Goal: Navigation & Orientation: Find specific page/section

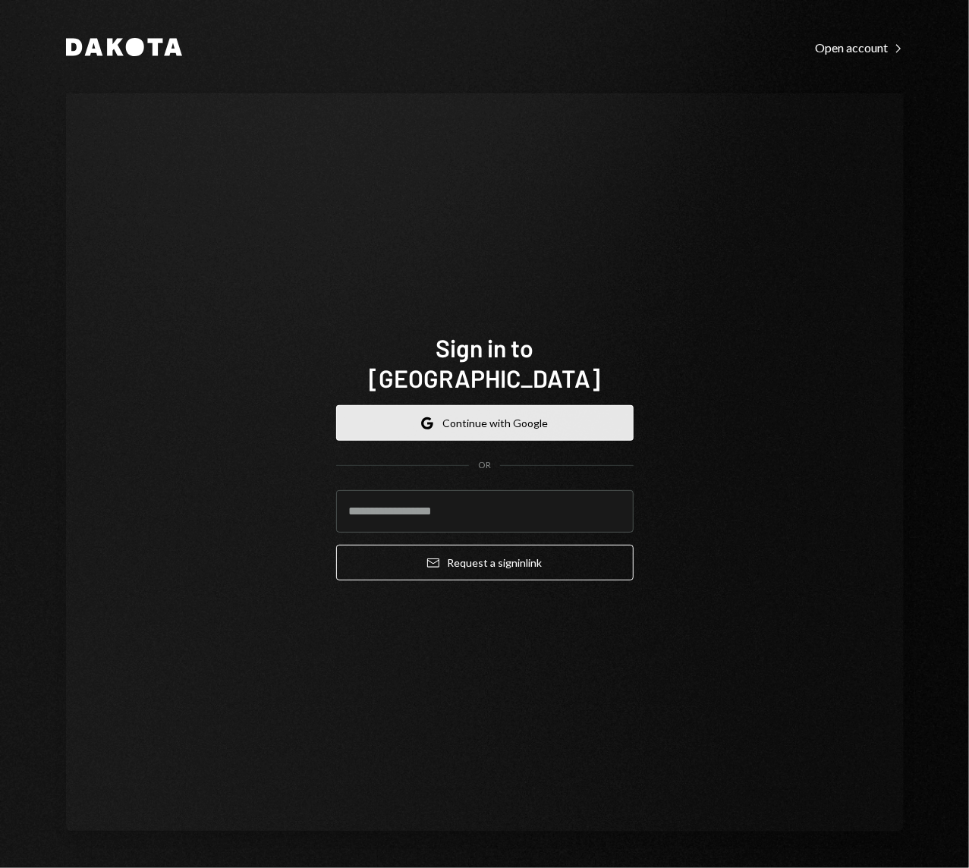
click at [483, 408] on button "Google Continue with Google" at bounding box center [484, 423] width 297 height 36
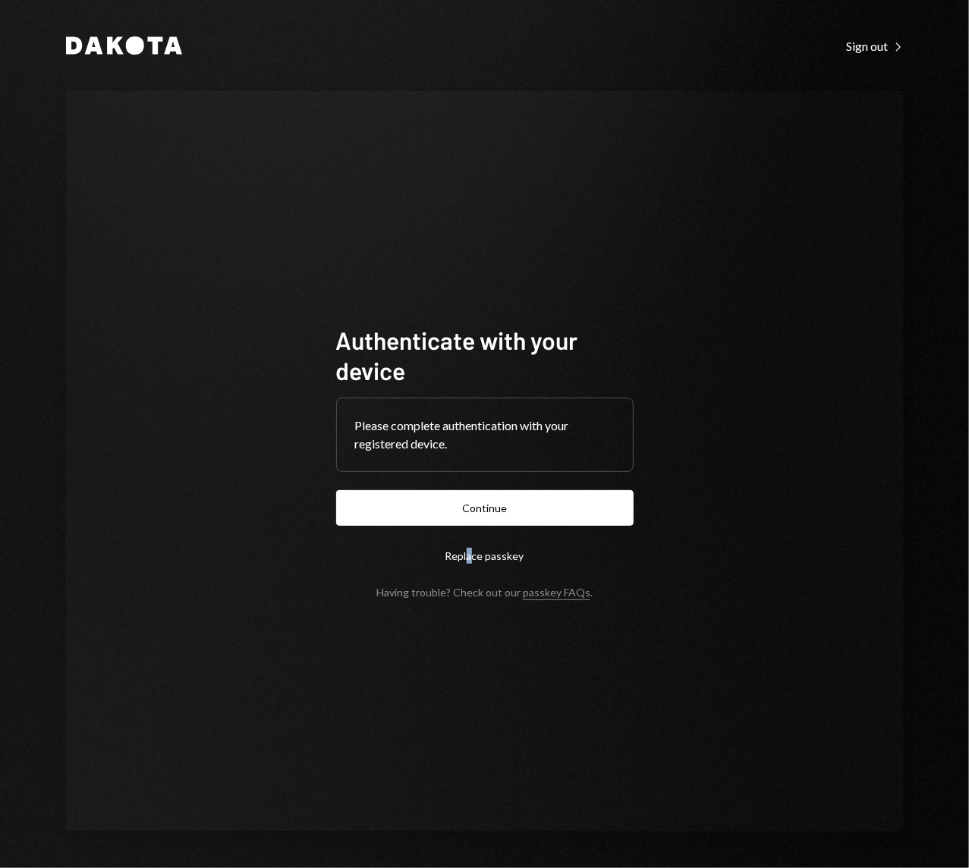
click at [471, 536] on form "Authenticate with your device Please complete authentication with your register…" at bounding box center [484, 462] width 297 height 274
click at [477, 514] on button "Continue" at bounding box center [484, 508] width 297 height 36
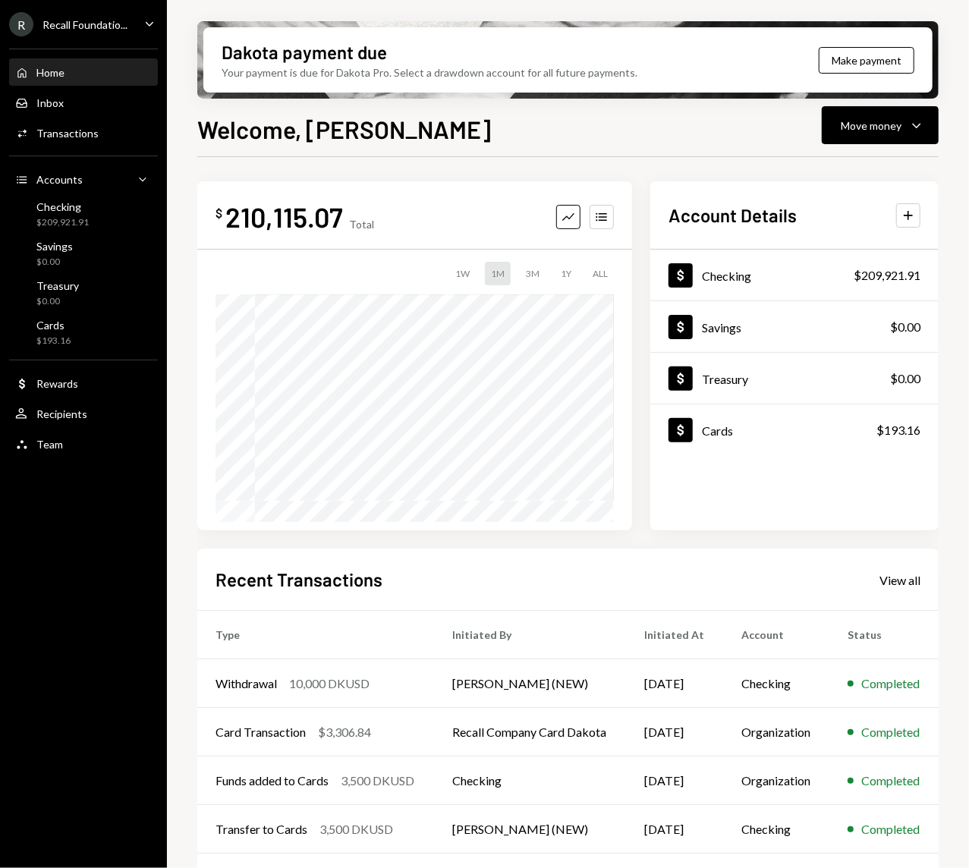
click at [146, 19] on icon "Caret Down" at bounding box center [149, 23] width 17 height 17
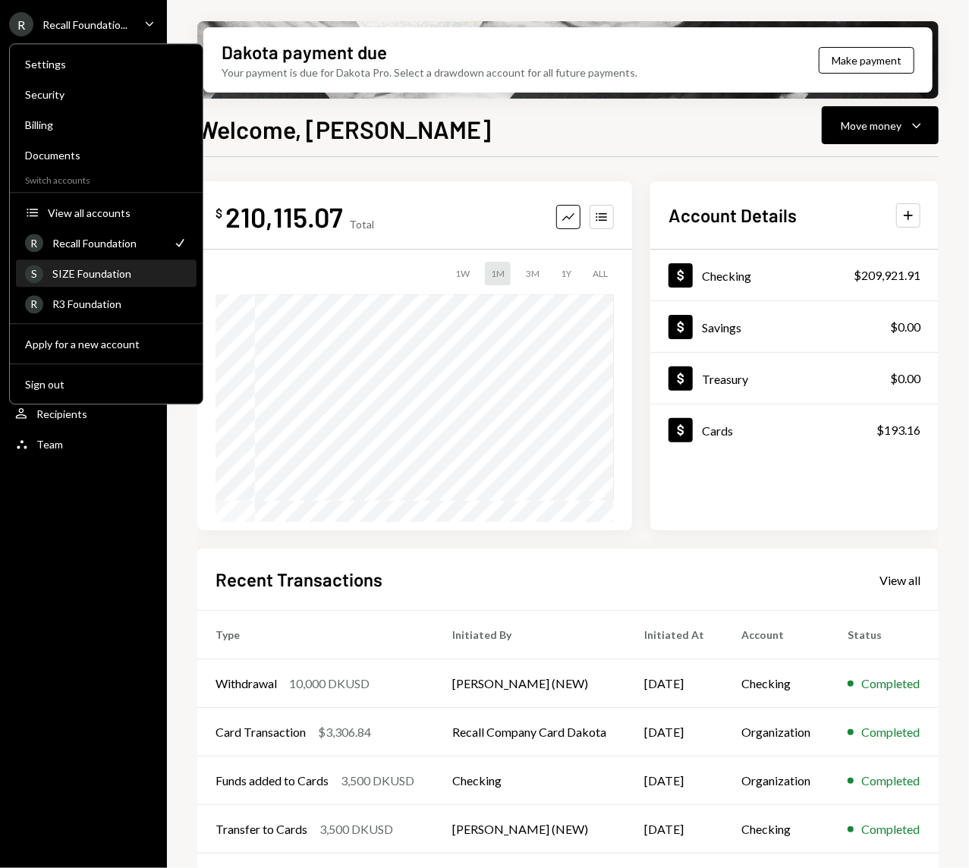
click at [144, 270] on div "SIZE Foundation" at bounding box center [119, 273] width 135 height 13
